Goal: Obtain resource: Obtain resource

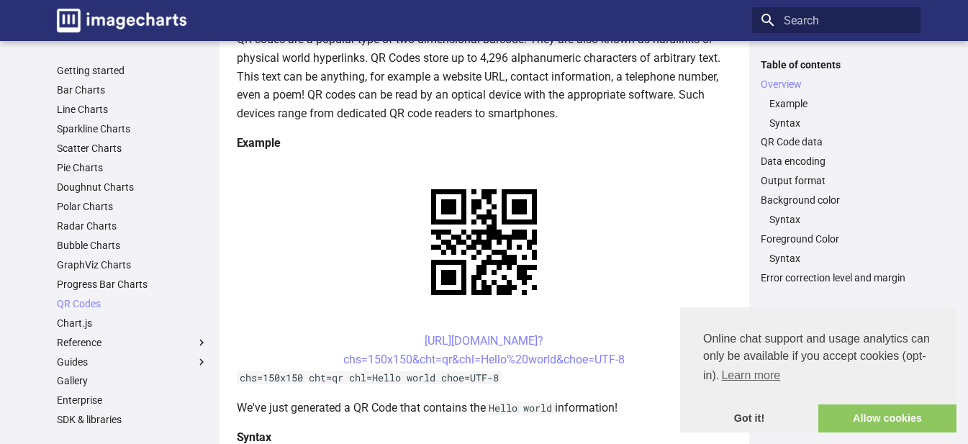
scroll to position [216, 0]
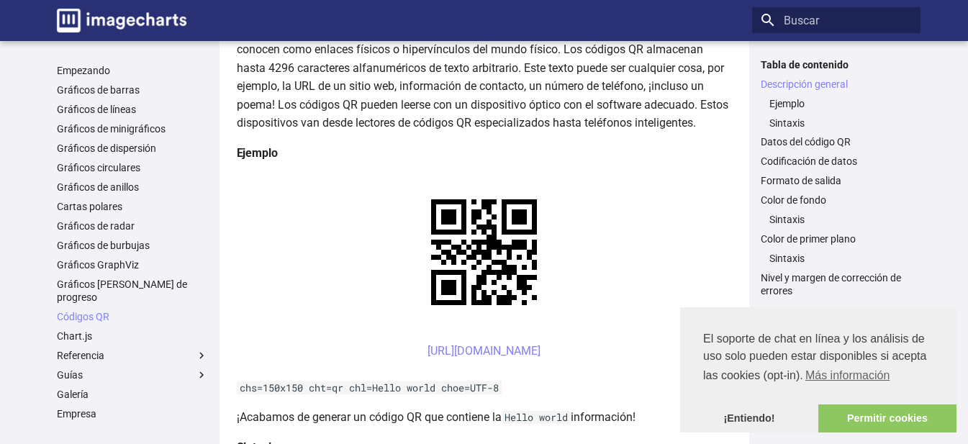
drag, startPoint x: 722, startPoint y: 214, endPoint x: 255, endPoint y: 217, distance: 466.3
click at [255, 342] on center "[URL][DOMAIN_NAME] ​" at bounding box center [484, 360] width 495 height 37
copy font "[URL][DOMAIN_NAME]"
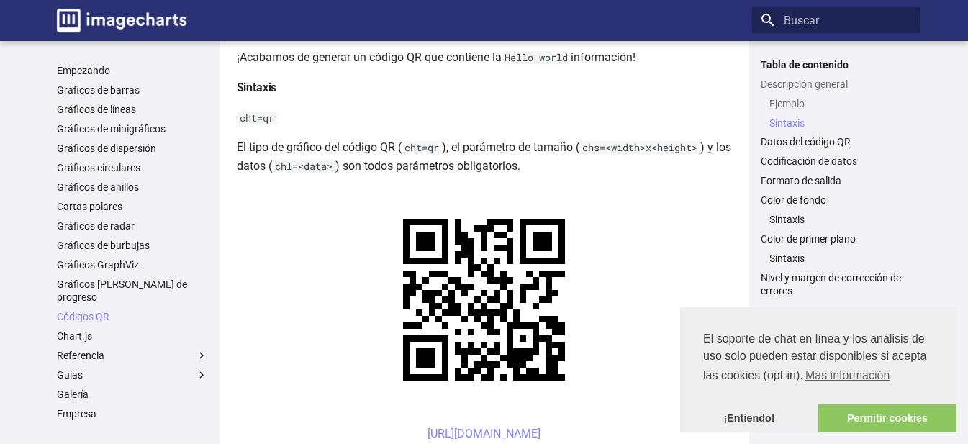
scroll to position [432, 0]
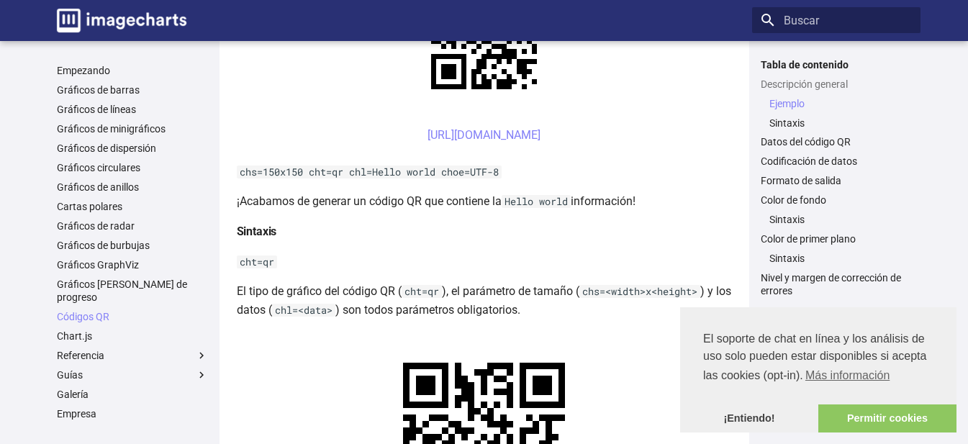
drag, startPoint x: 663, startPoint y: 248, endPoint x: 381, endPoint y: 231, distance: 281.8
copy font "[URL][DOMAIN_NAME]"
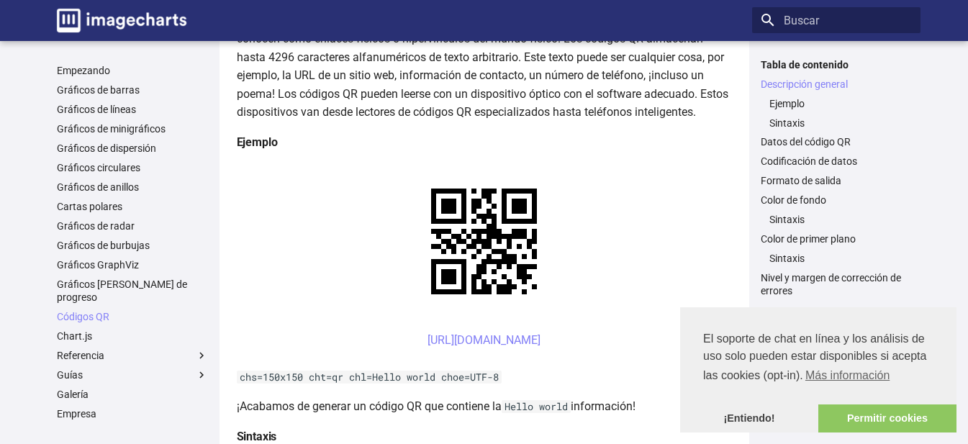
scroll to position [201, 0]
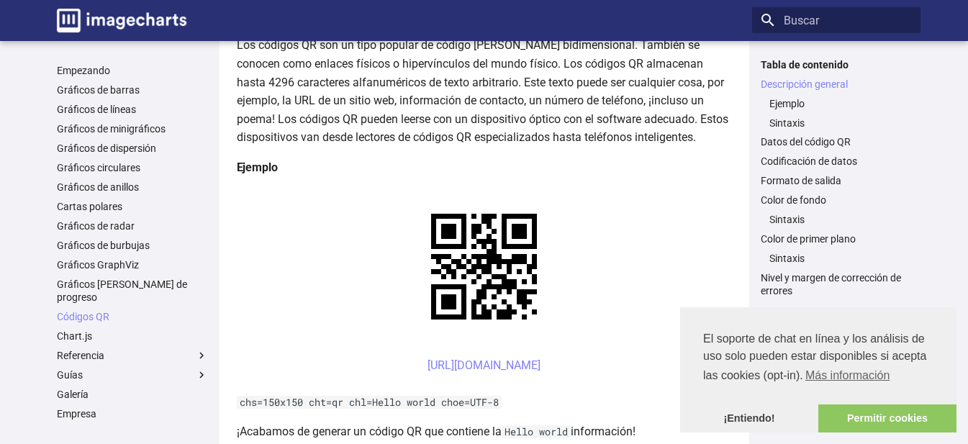
drag, startPoint x: 717, startPoint y: 225, endPoint x: 258, endPoint y: 235, distance: 459.2
click at [258, 356] on center "[URL][DOMAIN_NAME] ​" at bounding box center [484, 374] width 495 height 37
copy font "[URL][DOMAIN_NAME]"
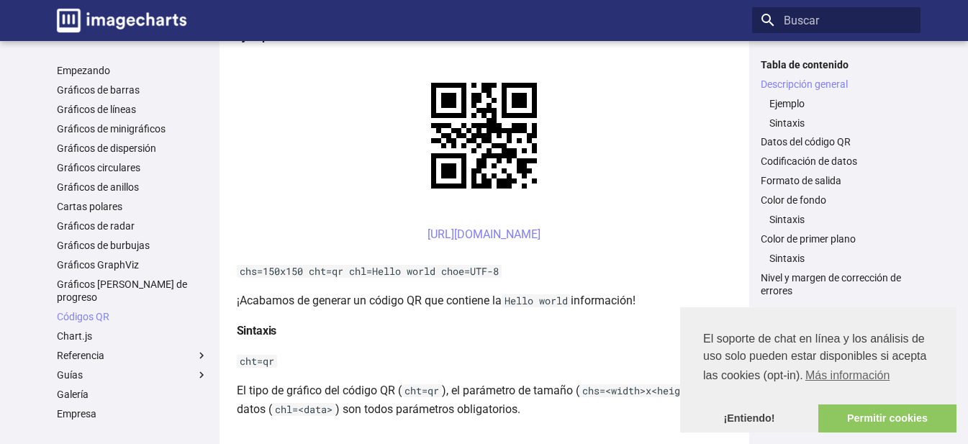
scroll to position [360, 0]
